Goal: Find specific page/section: Find specific page/section

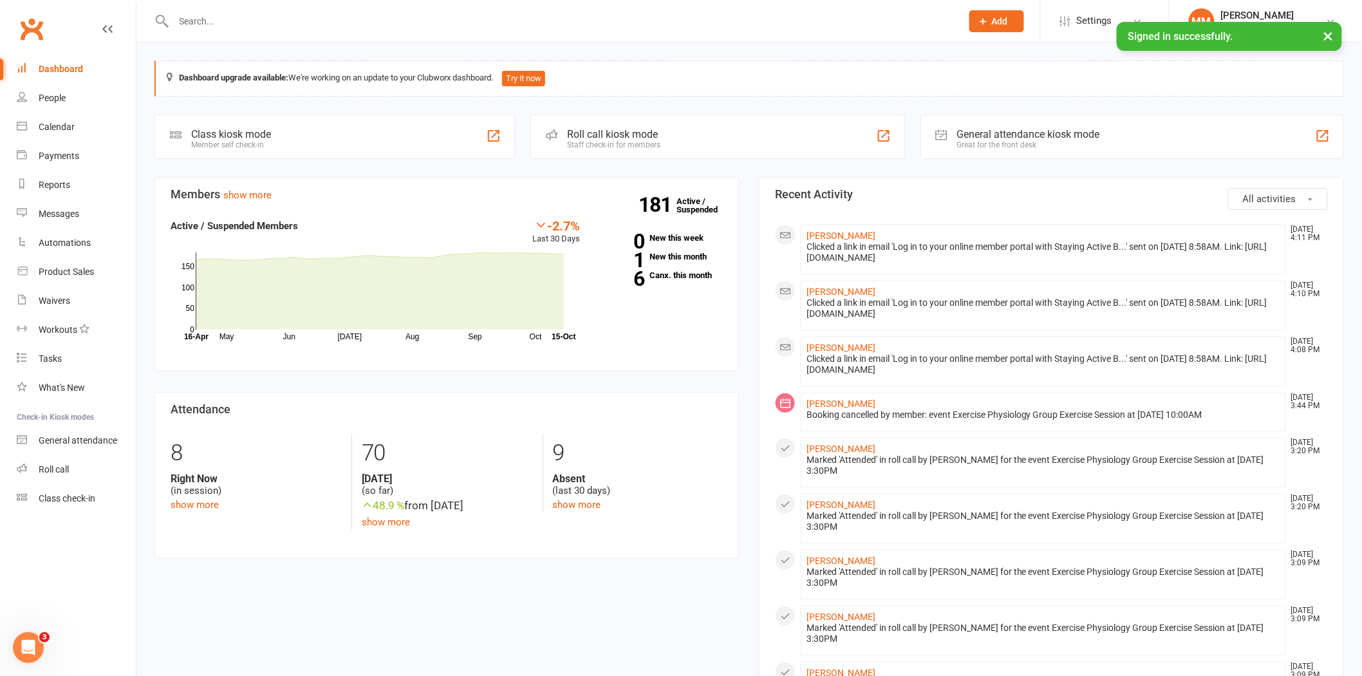
click at [178, 19] on input "text" at bounding box center [561, 21] width 783 height 18
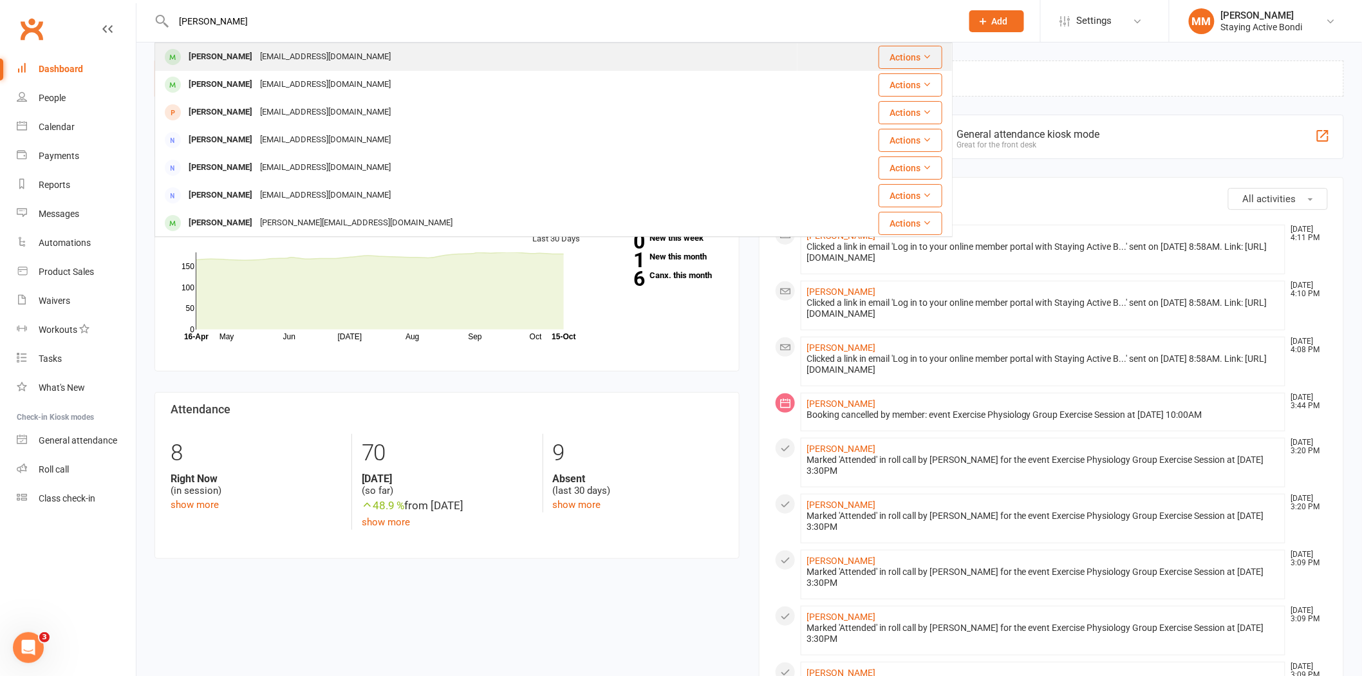
type input "[PERSON_NAME]"
click at [240, 53] on div "[PERSON_NAME]" at bounding box center [220, 57] width 71 height 19
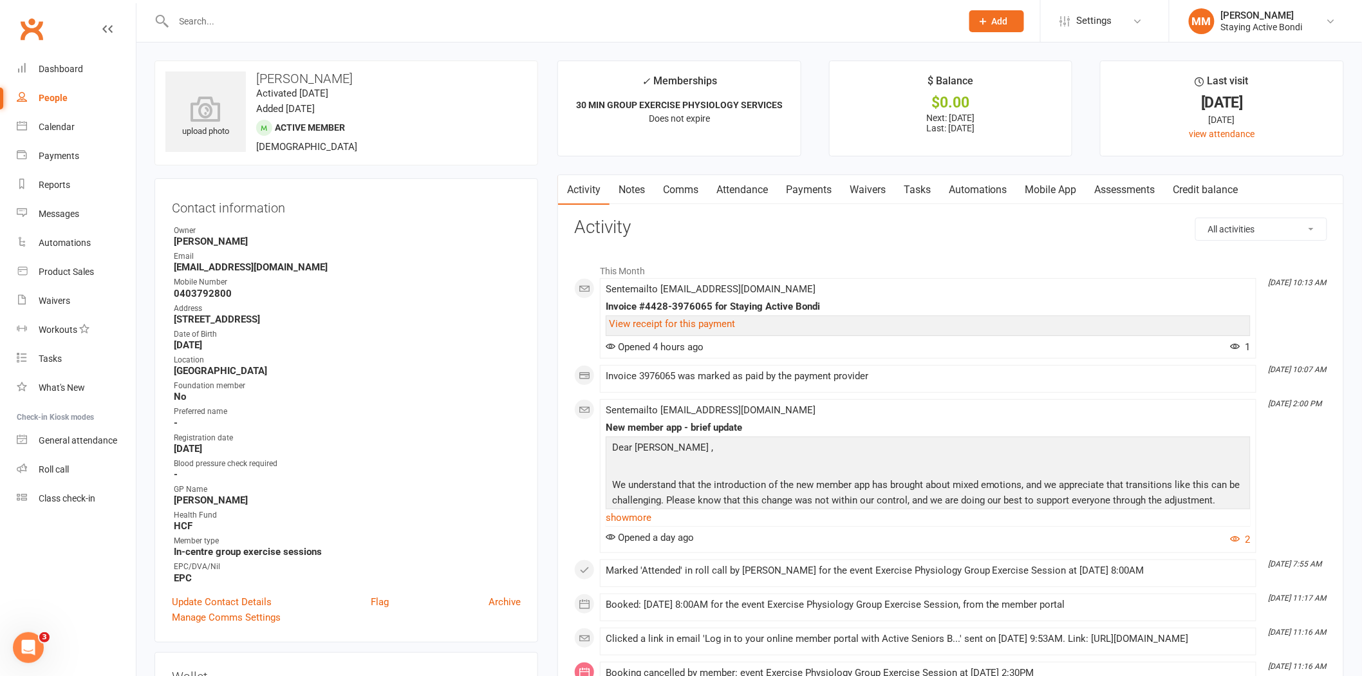
click at [745, 185] on link "Attendance" at bounding box center [742, 190] width 70 height 30
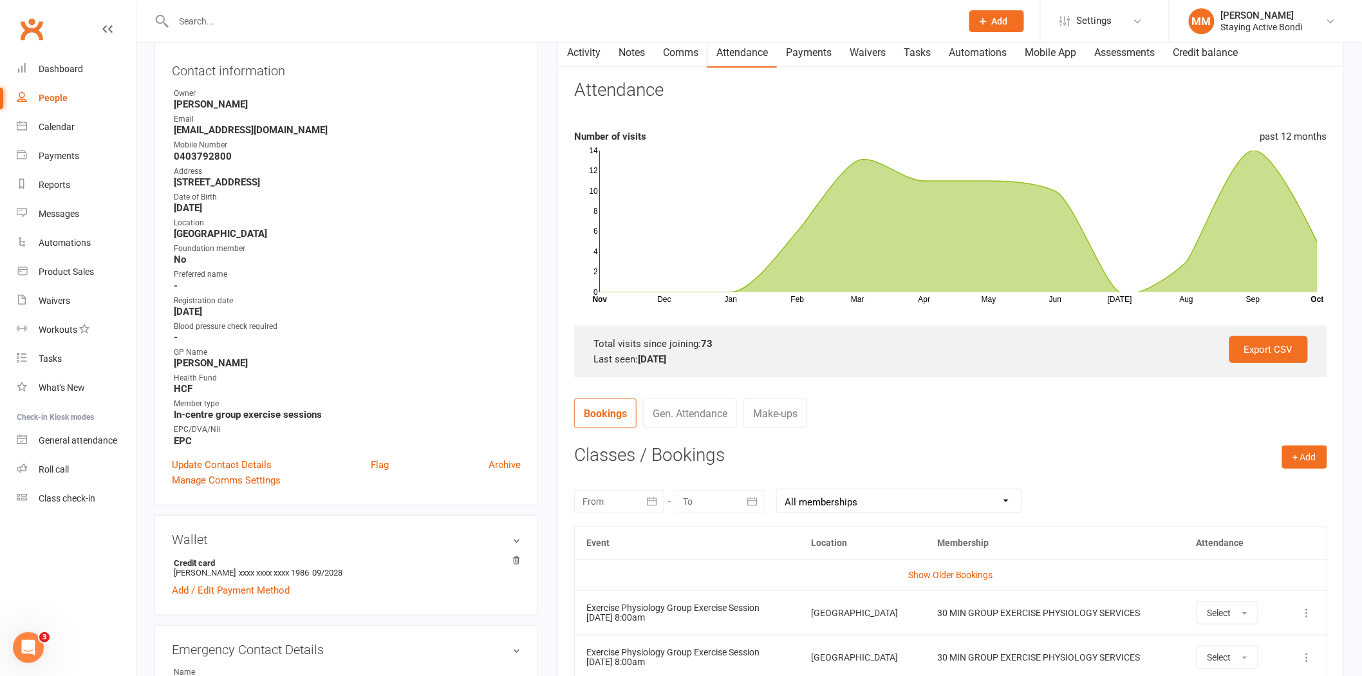
scroll to position [125, 0]
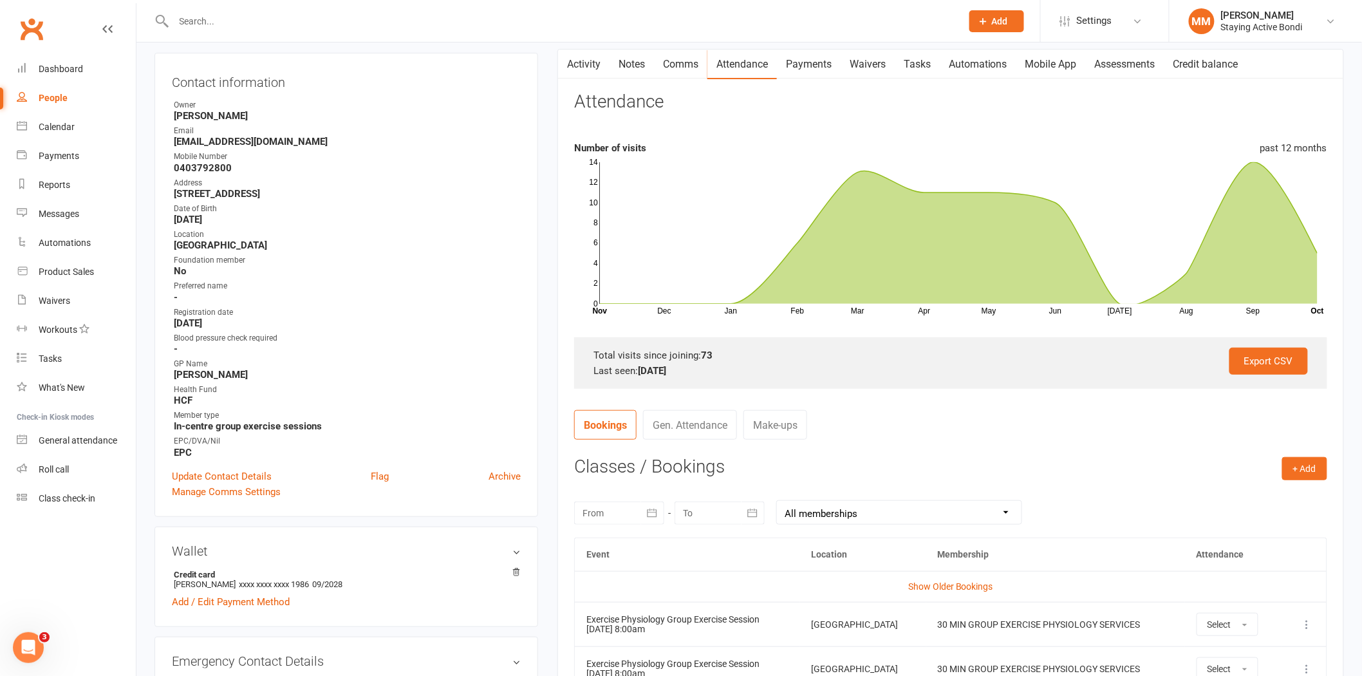
click at [1125, 64] on link "Assessments" at bounding box center [1125, 65] width 79 height 30
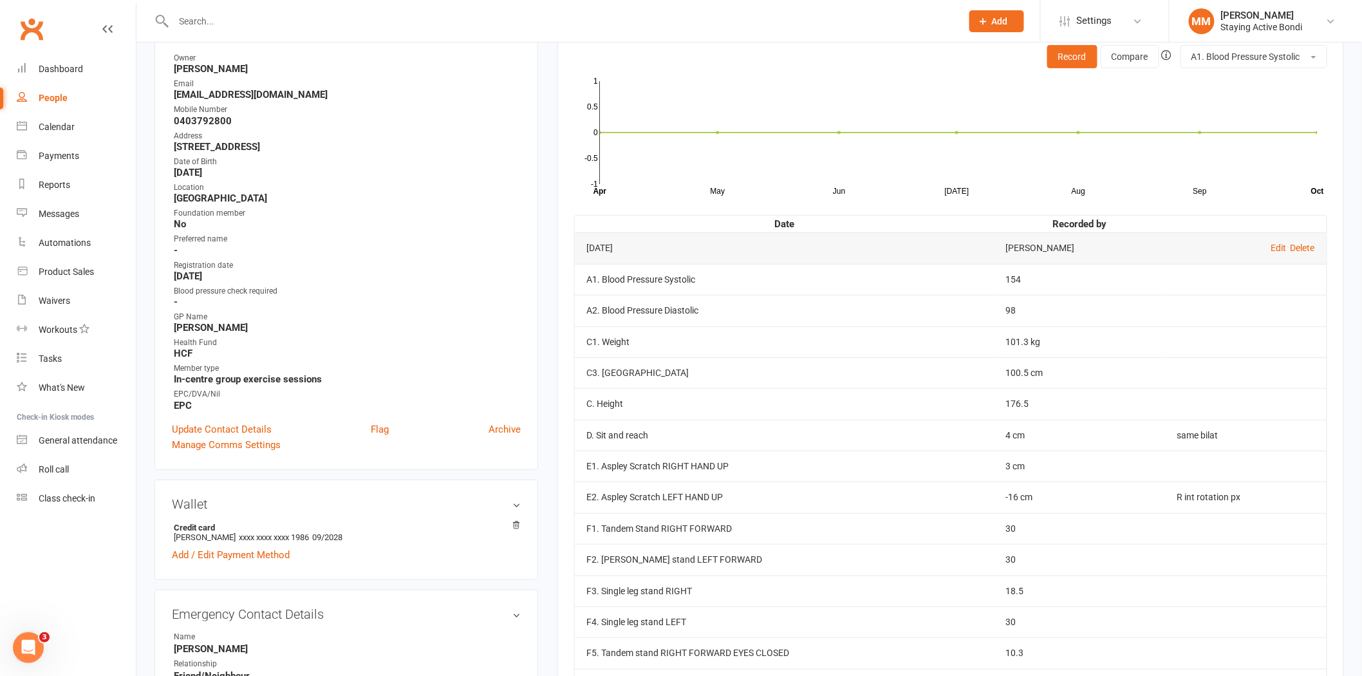
scroll to position [169, 0]
